Goal: Feedback & Contribution: Submit feedback/report problem

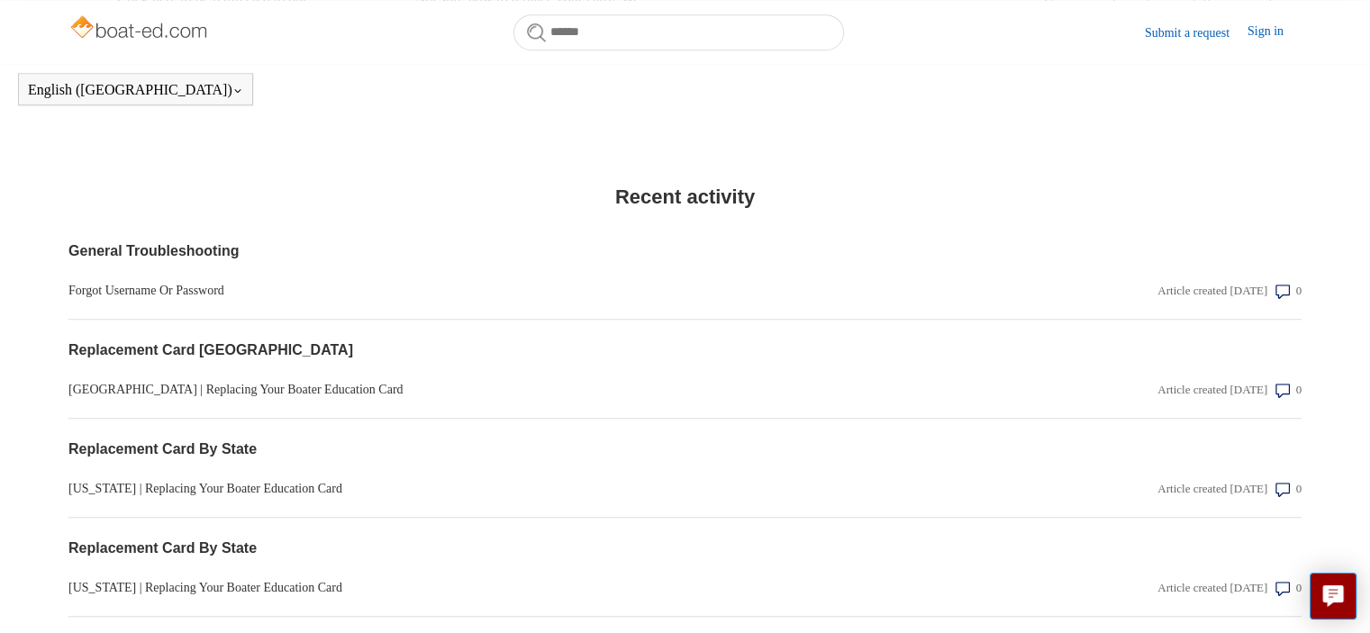
scroll to position [1362, 0]
drag, startPoint x: 447, startPoint y: 452, endPoint x: 939, endPoint y: 250, distance: 532.0
click at [939, 250] on h3 "General Troubleshooting" at bounding box center [684, 249] width 1233 height 24
drag, startPoint x: 1177, startPoint y: 22, endPoint x: 1179, endPoint y: 36, distance: 14.5
click at [1179, 36] on nav "Submit a request" at bounding box center [1196, 33] width 103 height 22
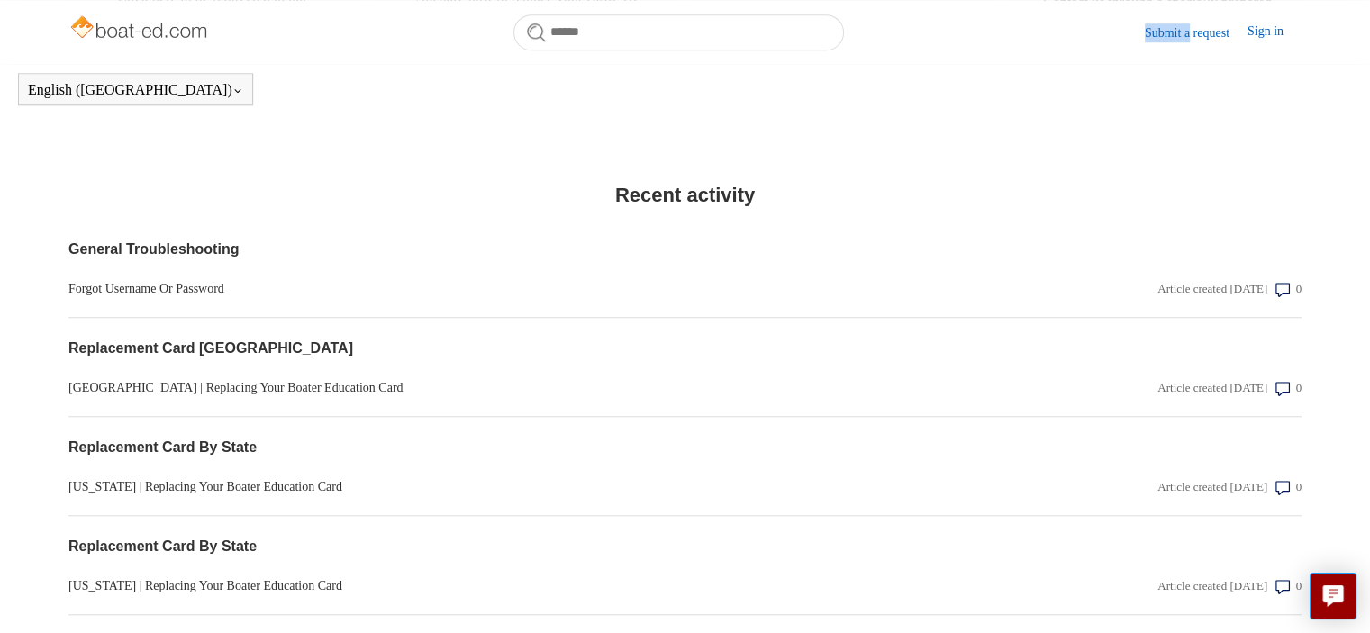
click at [1179, 36] on link "Submit a request" at bounding box center [1196, 32] width 103 height 19
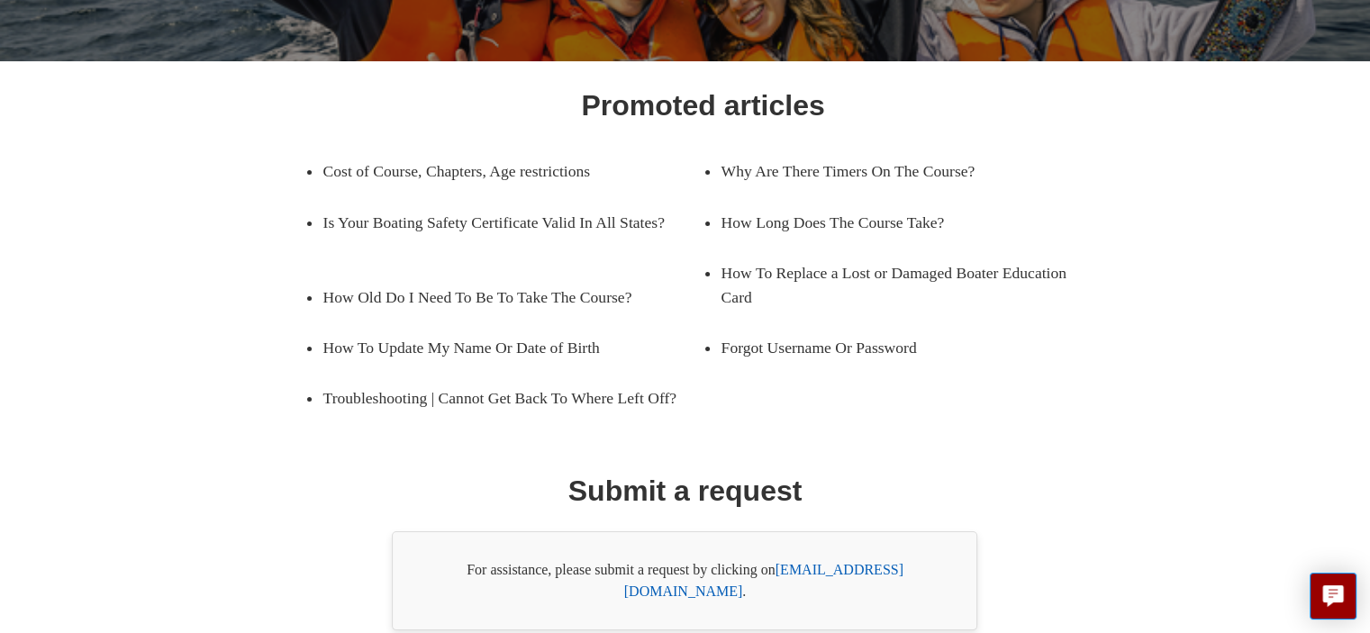
scroll to position [313, 0]
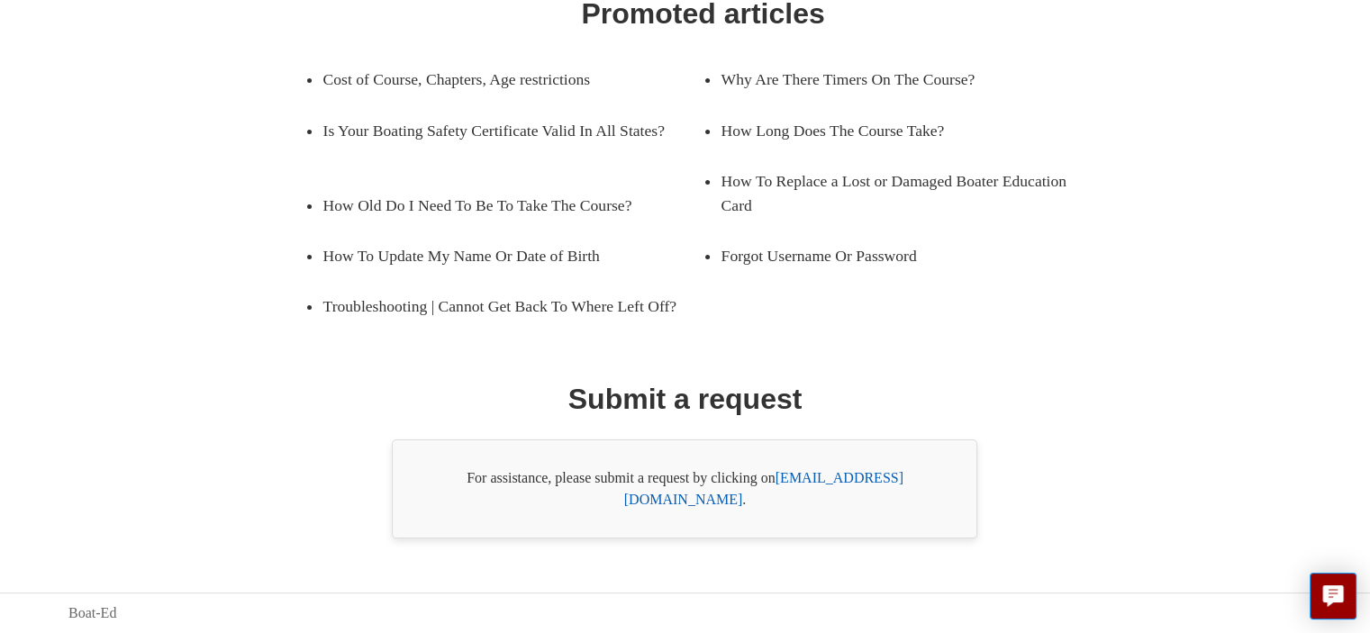
click at [849, 504] on link "support@boat-ed.com" at bounding box center [763, 488] width 279 height 37
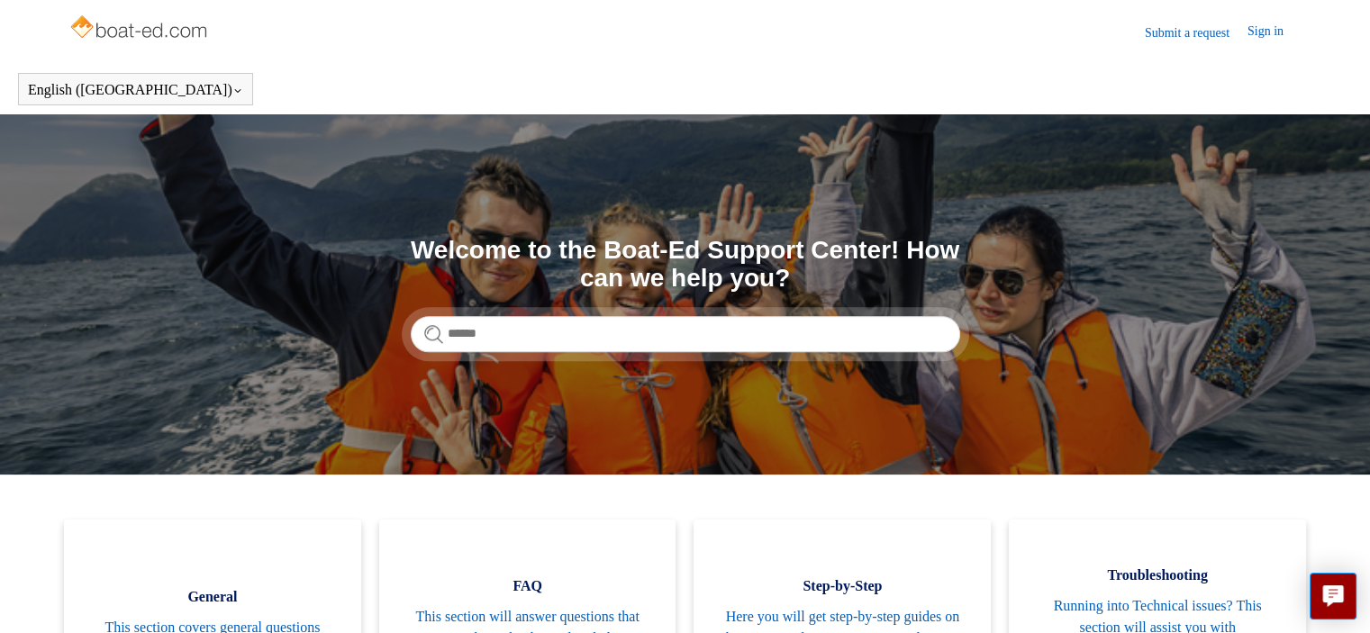
drag, startPoint x: 818, startPoint y: 424, endPoint x: 1220, endPoint y: 29, distance: 563.8
click at [1220, 29] on link "Submit a request" at bounding box center [1196, 32] width 103 height 19
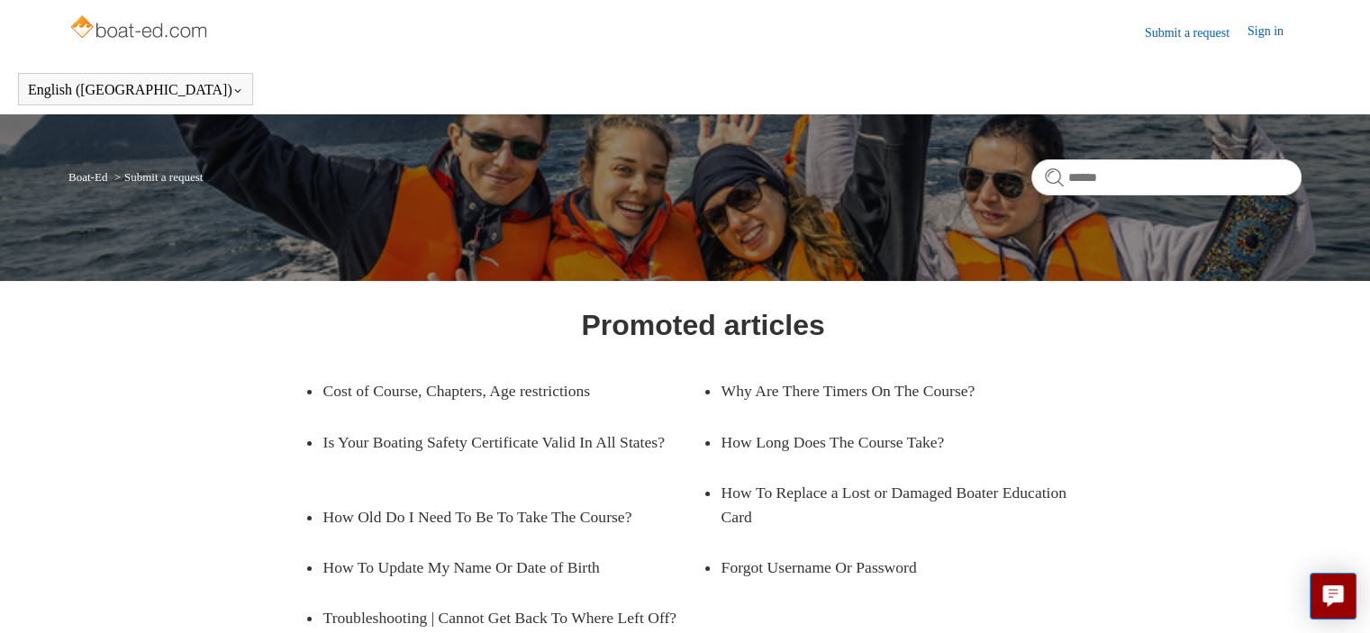
scroll to position [313, 0]
